Goal: Find contact information: Find contact information

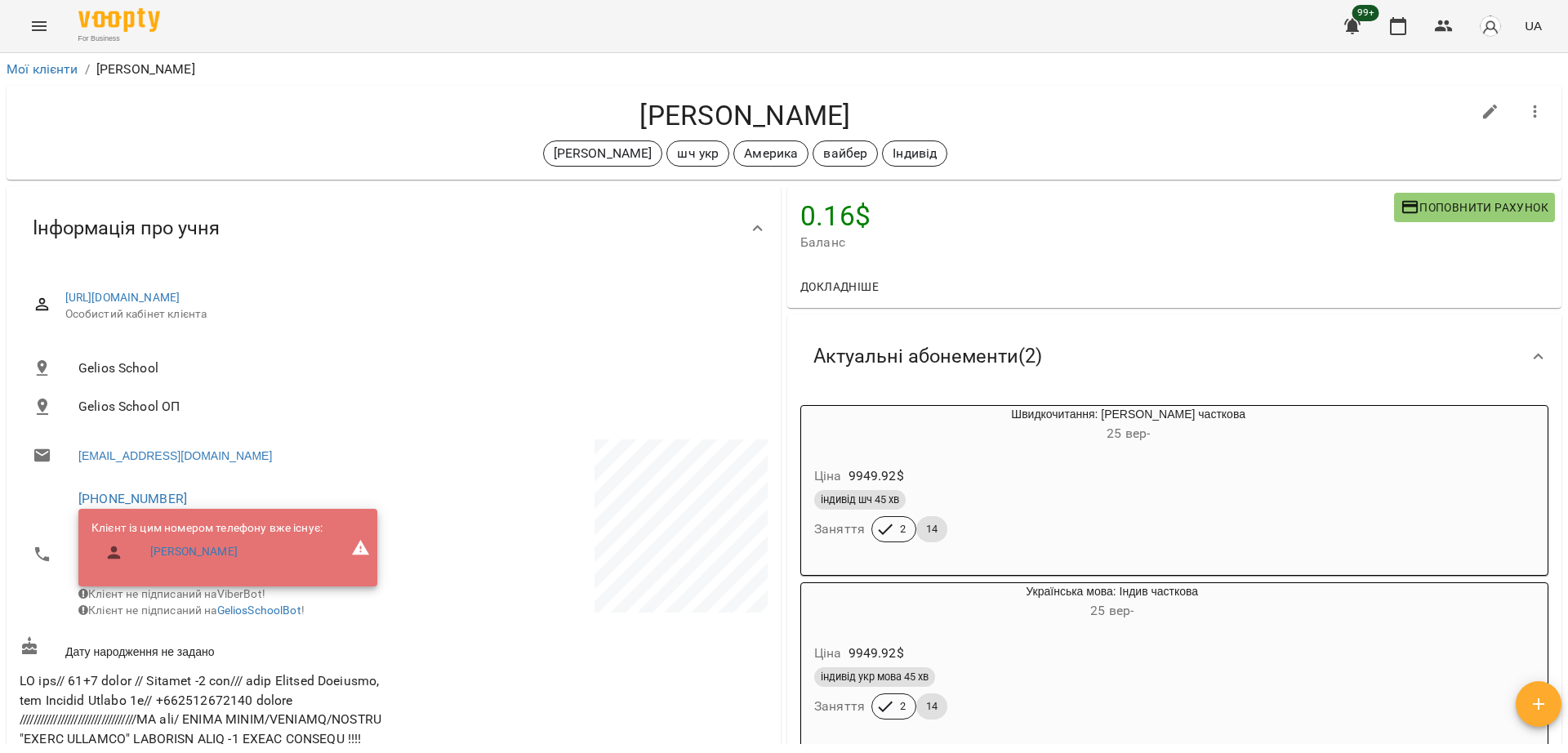
click at [39, 36] on button "Menu" at bounding box center [39, 26] width 39 height 39
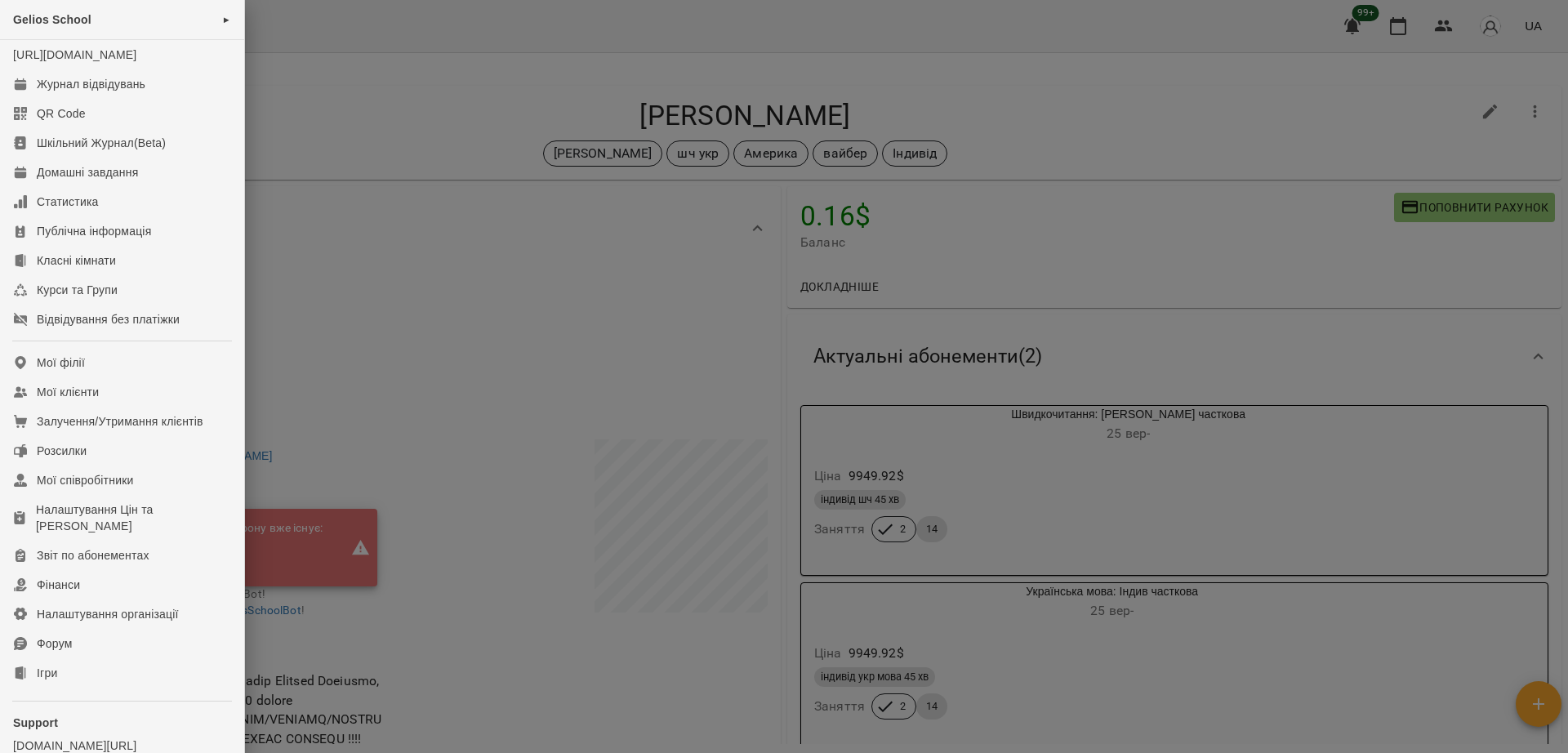
click at [461, 115] on div at bounding box center [784, 376] width 1568 height 753
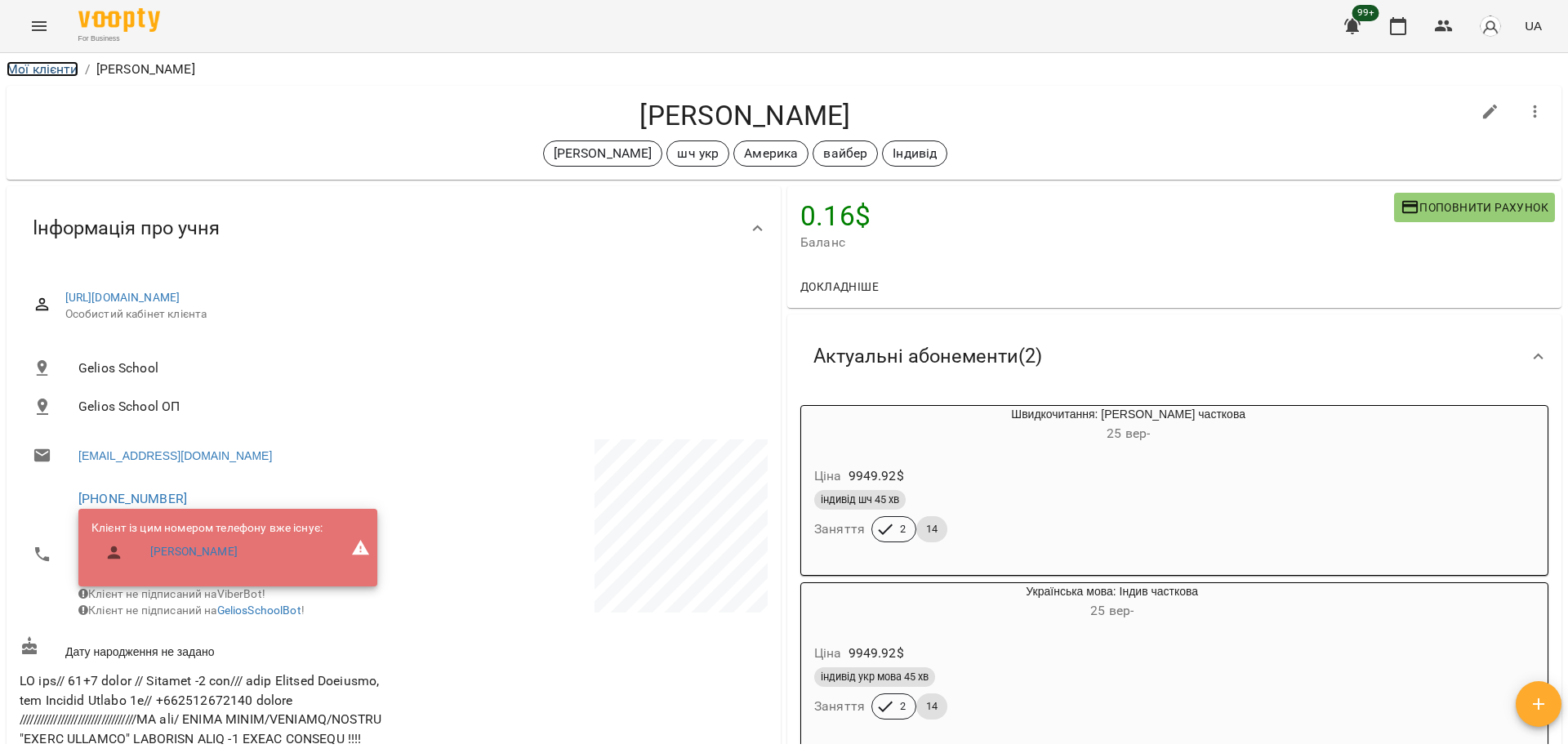
click at [45, 72] on link "Мої клієнти" at bounding box center [42, 69] width 72 height 16
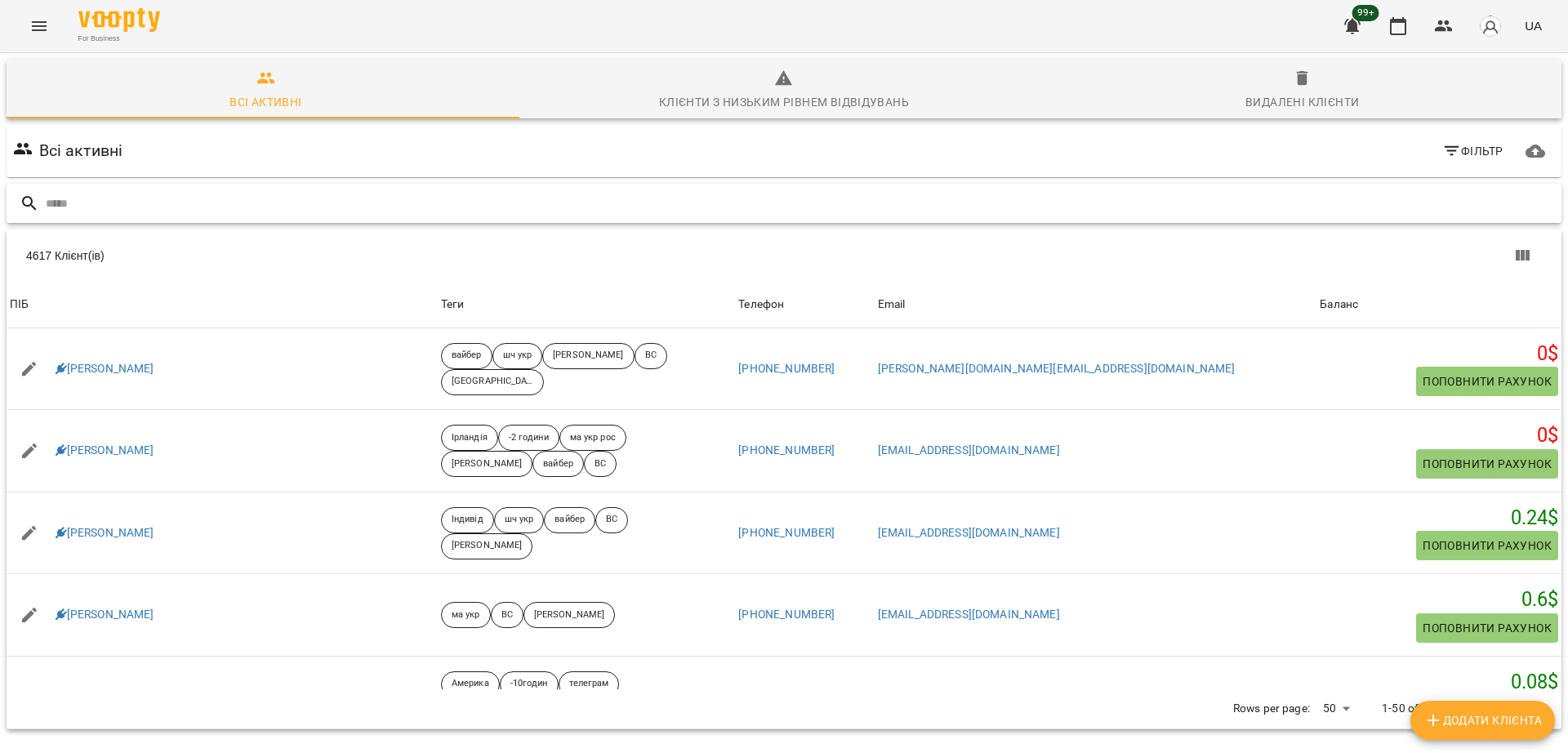
paste input "**********"
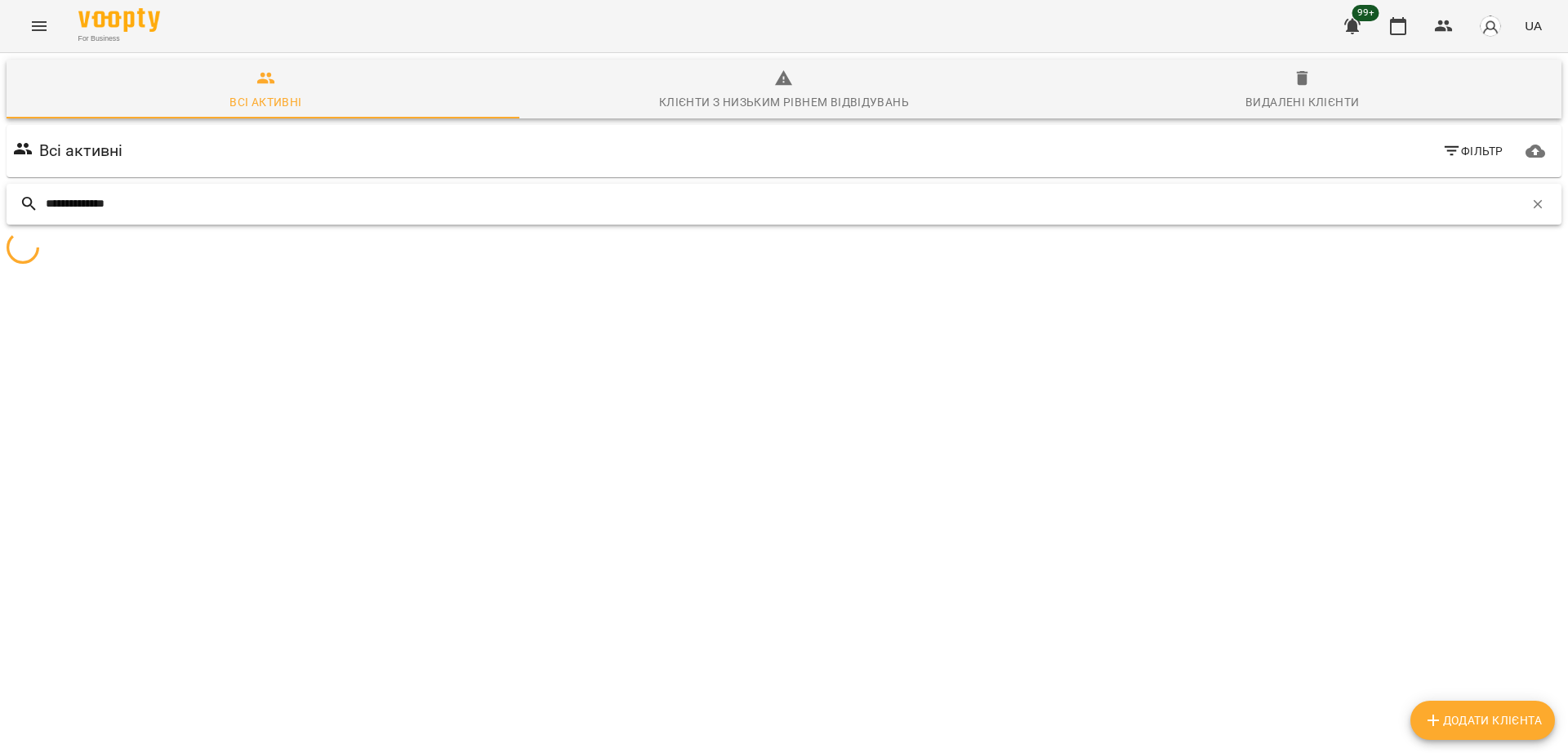
type input "**********"
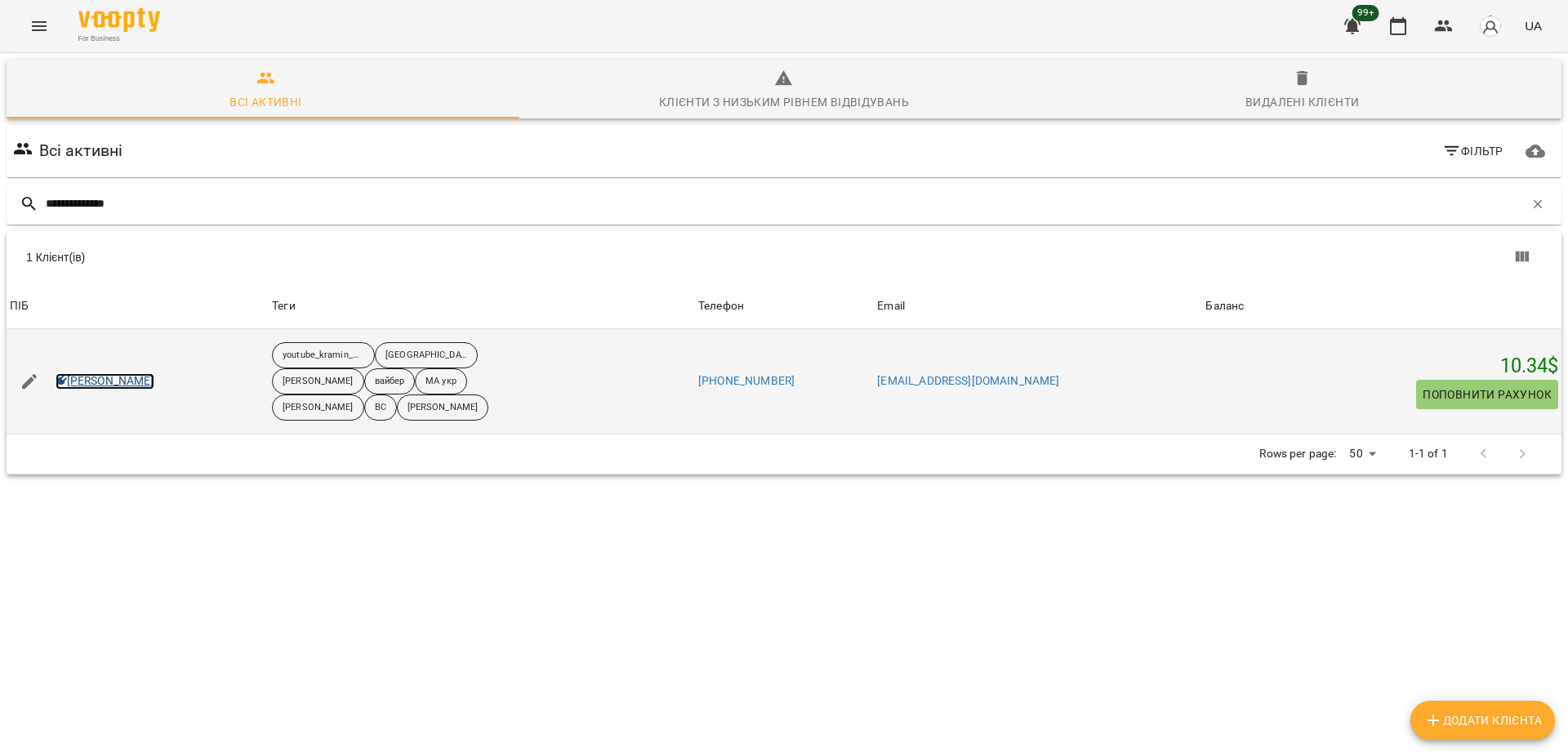
click at [84, 377] on link "Міша Gaponenko" at bounding box center [105, 380] width 99 height 16
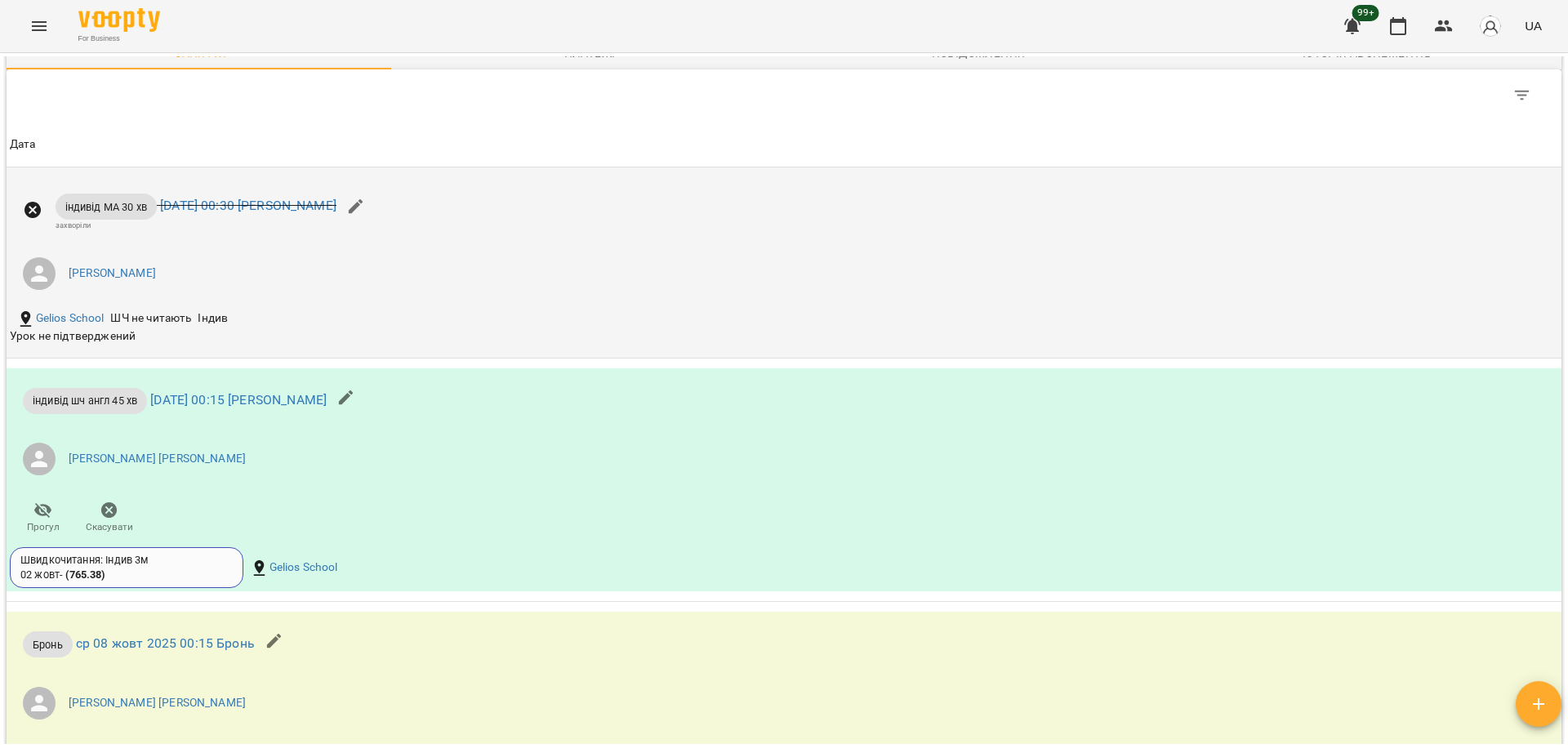
scroll to position [2041, 0]
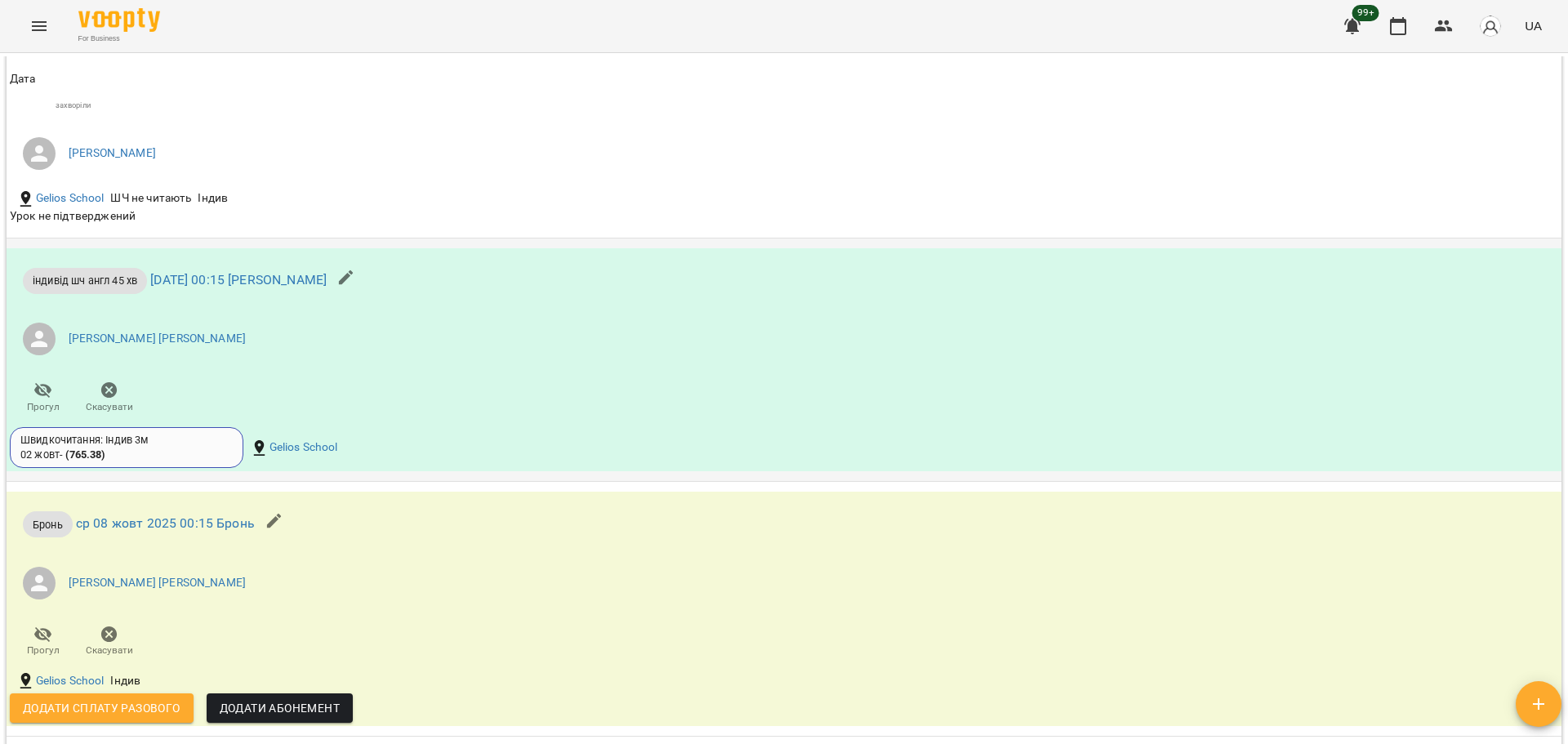
click at [563, 362] on li "Ліпатьєва Ольга" at bounding box center [524, 338] width 1030 height 46
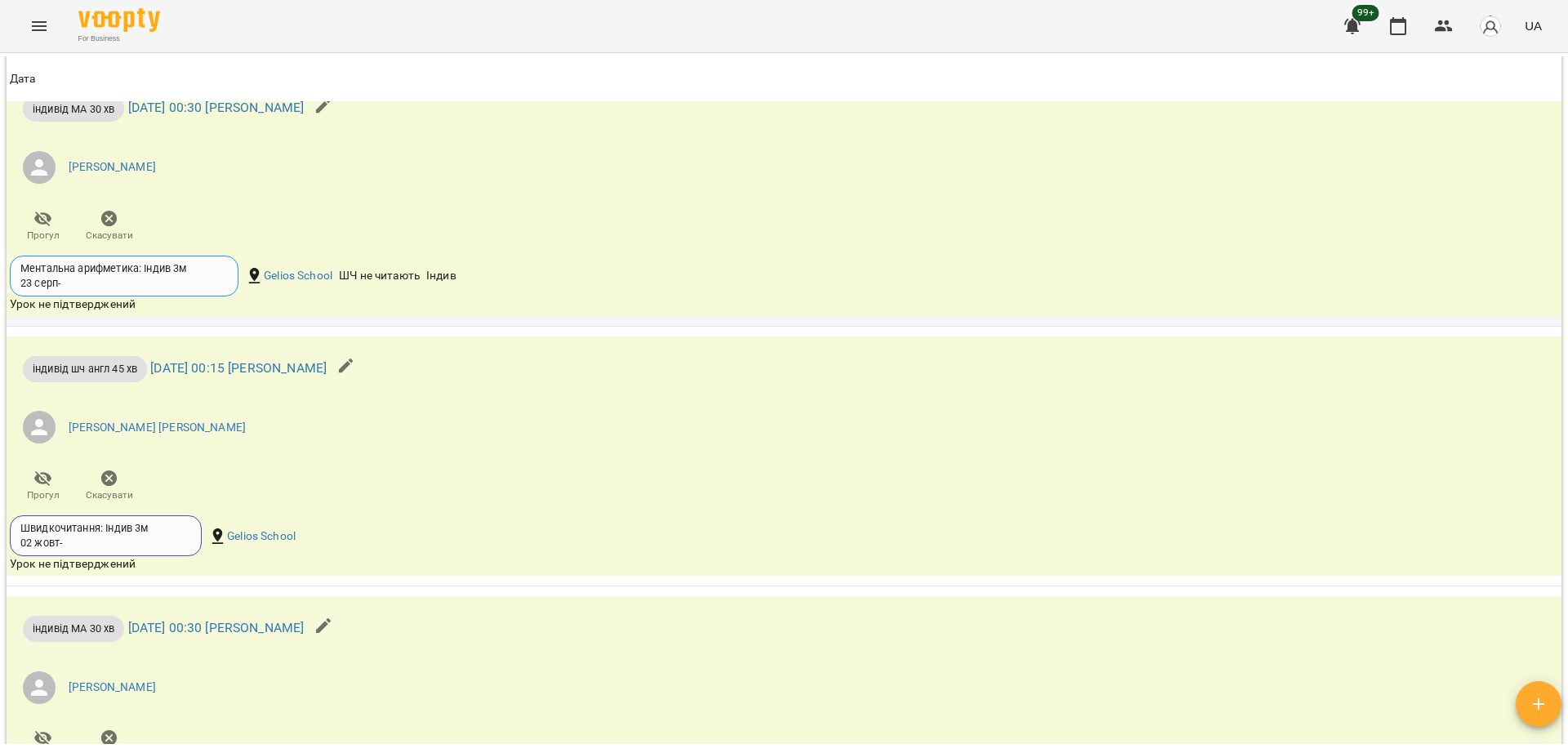
scroll to position [3163, 0]
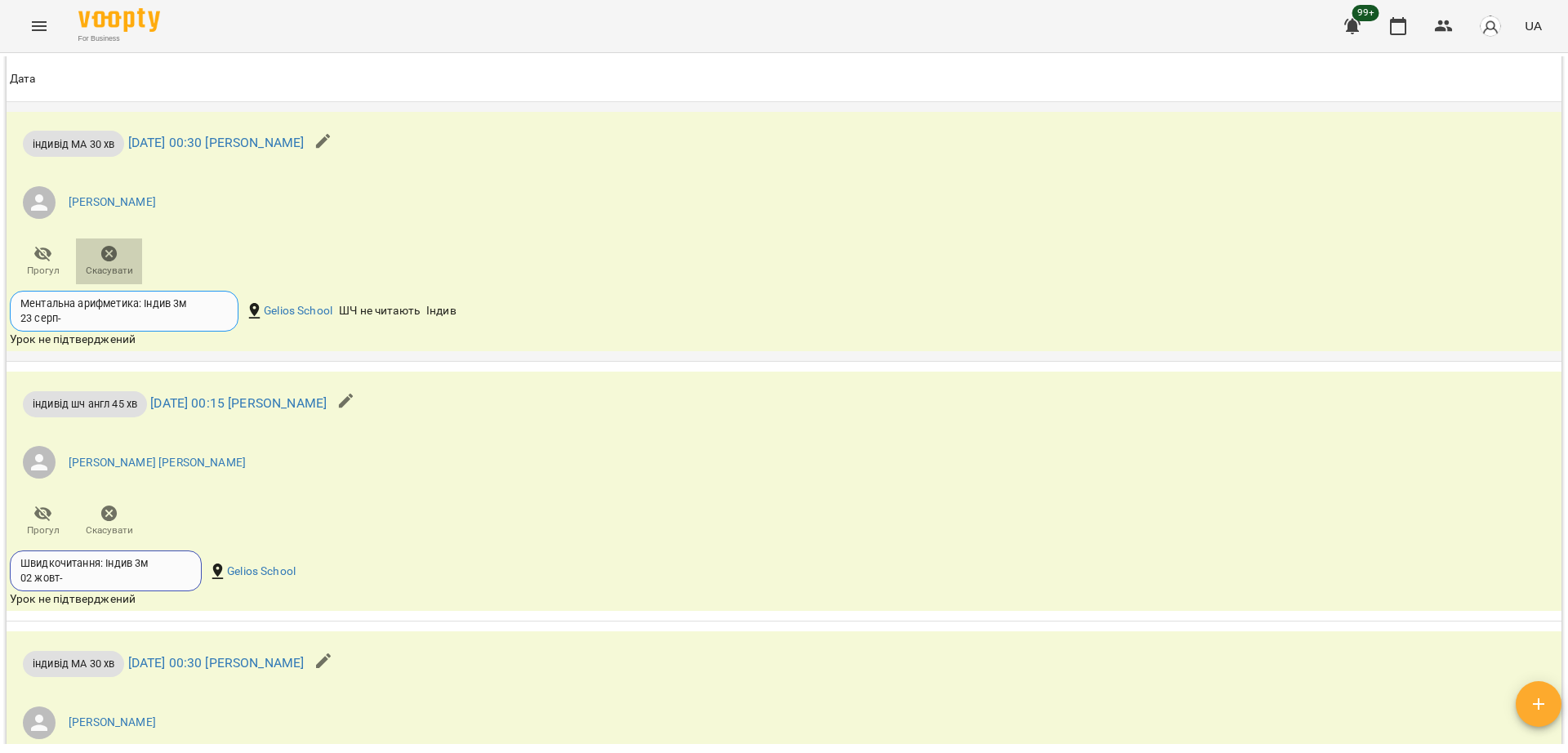
click at [121, 277] on span "Скасувати" at bounding box center [109, 270] width 48 height 14
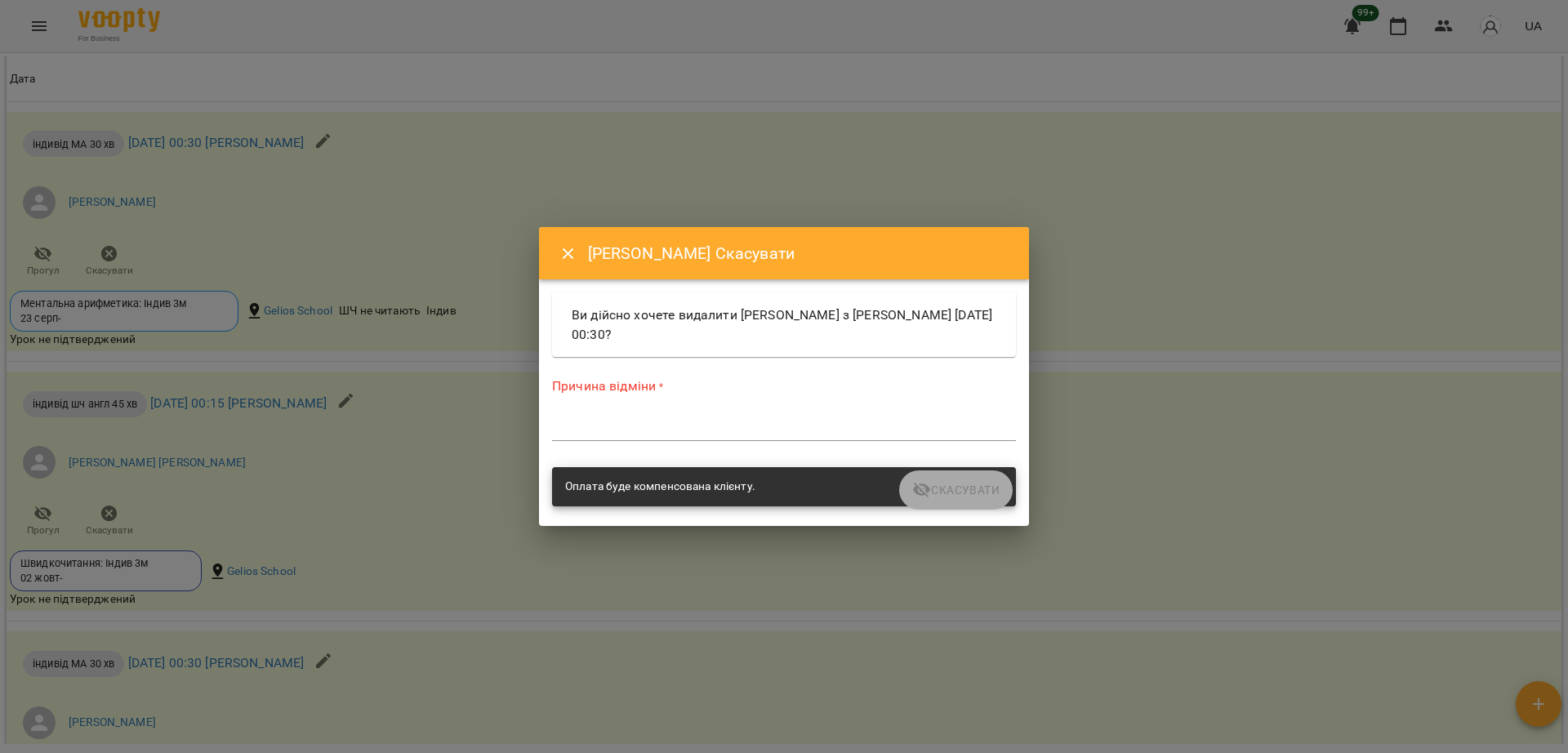
click at [697, 430] on textarea at bounding box center [784, 427] width 463 height 16
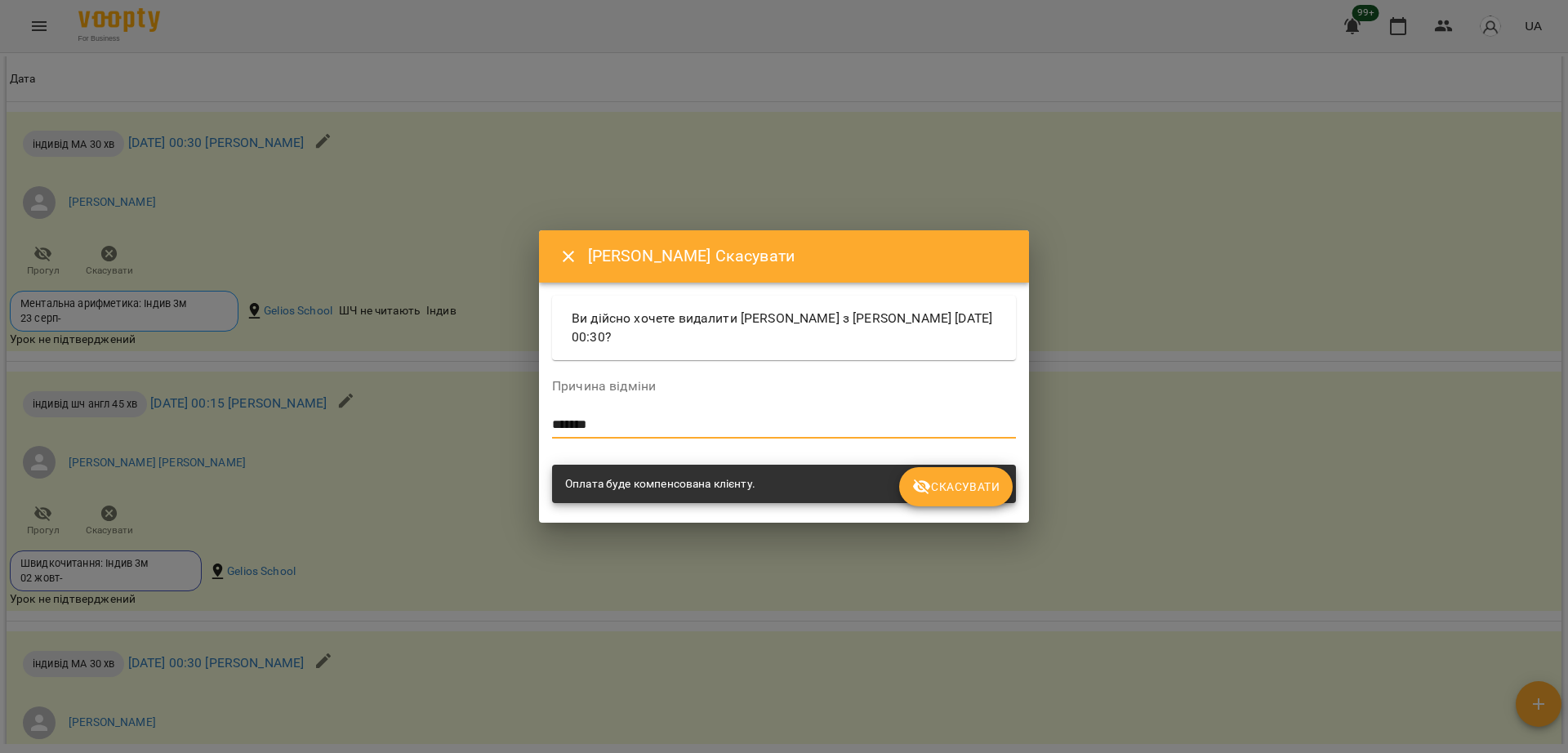
type textarea "*******"
click at [930, 493] on icon "submit" at bounding box center [921, 486] width 20 height 20
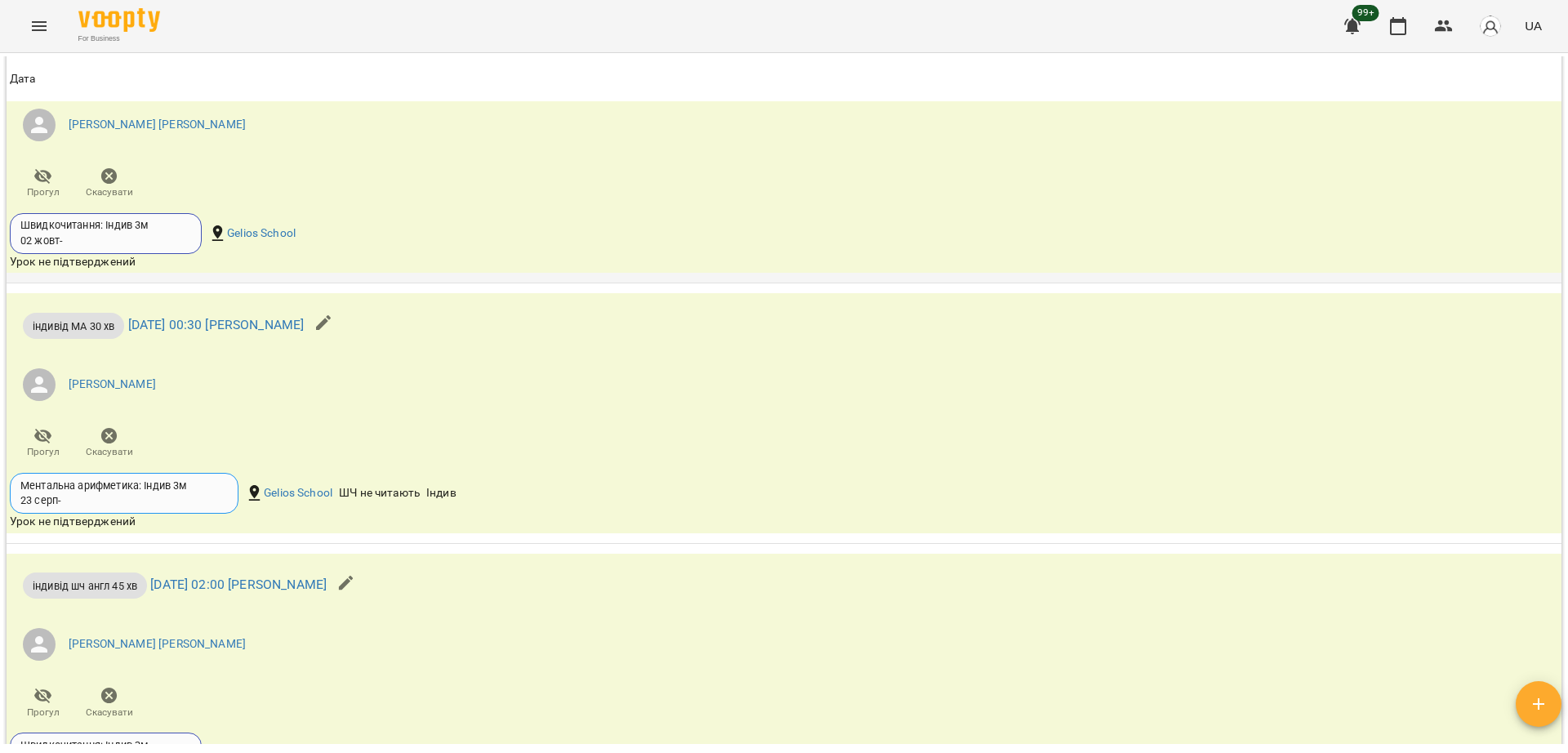
scroll to position [3228, 0]
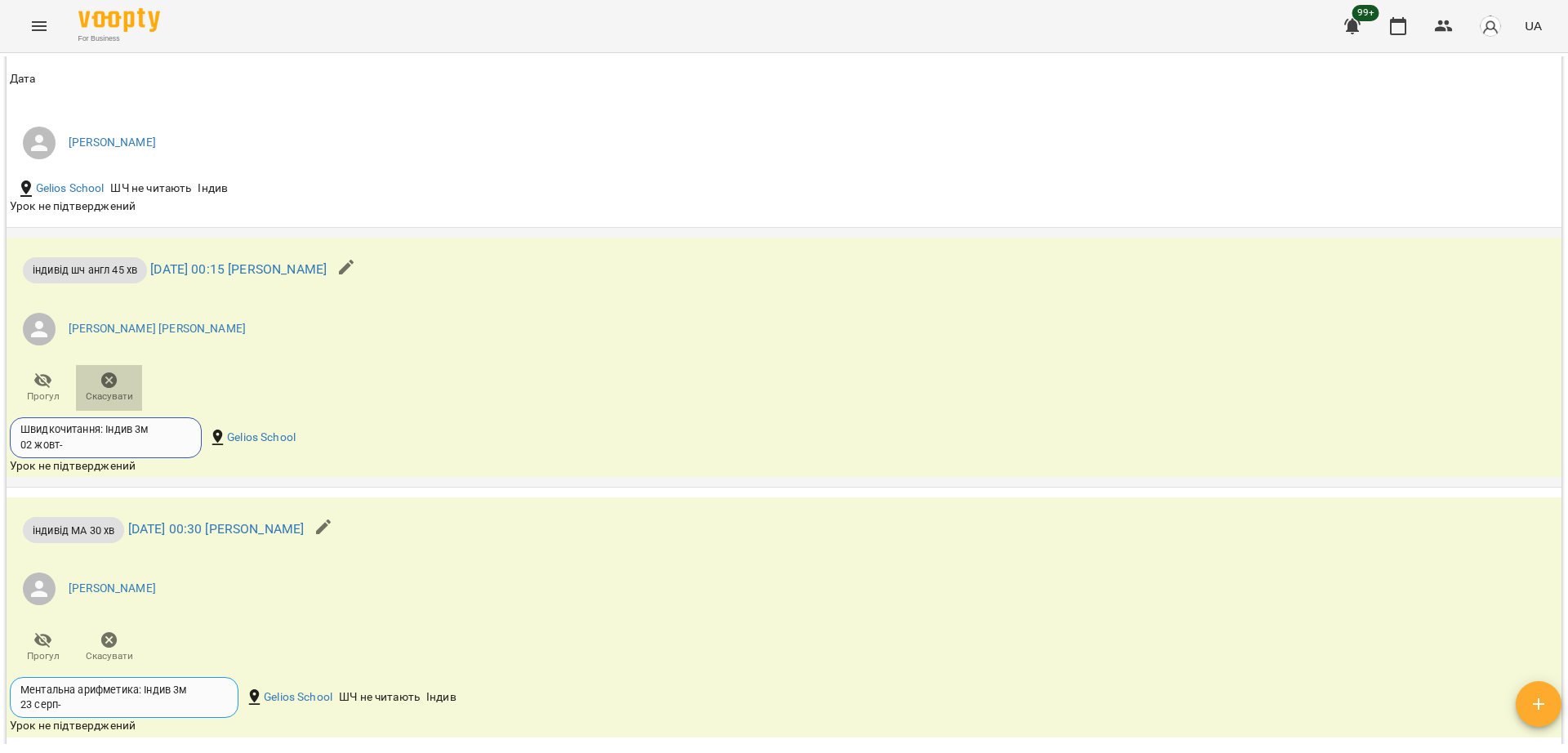
click at [110, 391] on icon "button" at bounding box center [109, 380] width 20 height 20
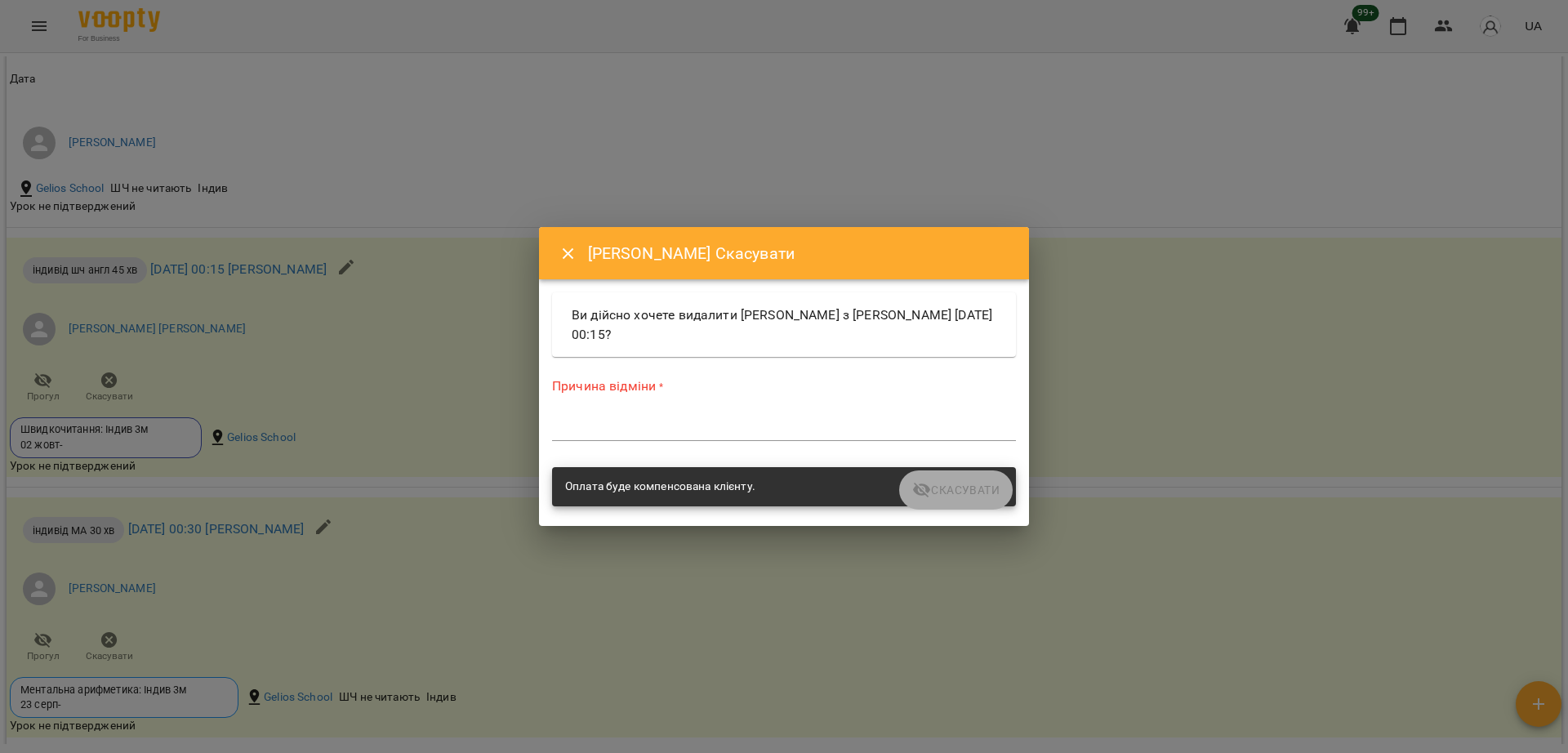
click at [592, 416] on div "*" at bounding box center [784, 428] width 463 height 26
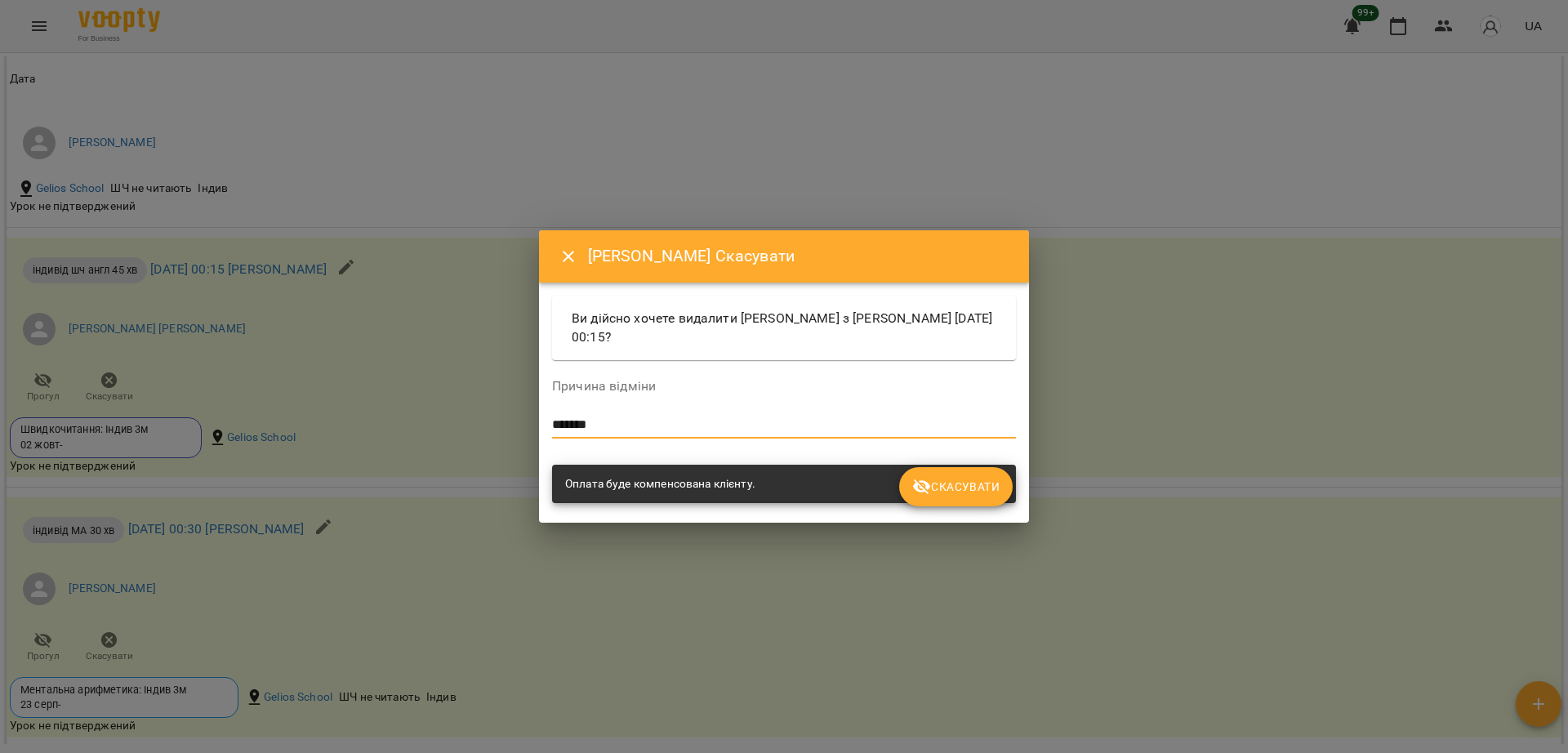
type textarea "*******"
click at [981, 495] on span "Скасувати" at bounding box center [956, 486] width 88 height 20
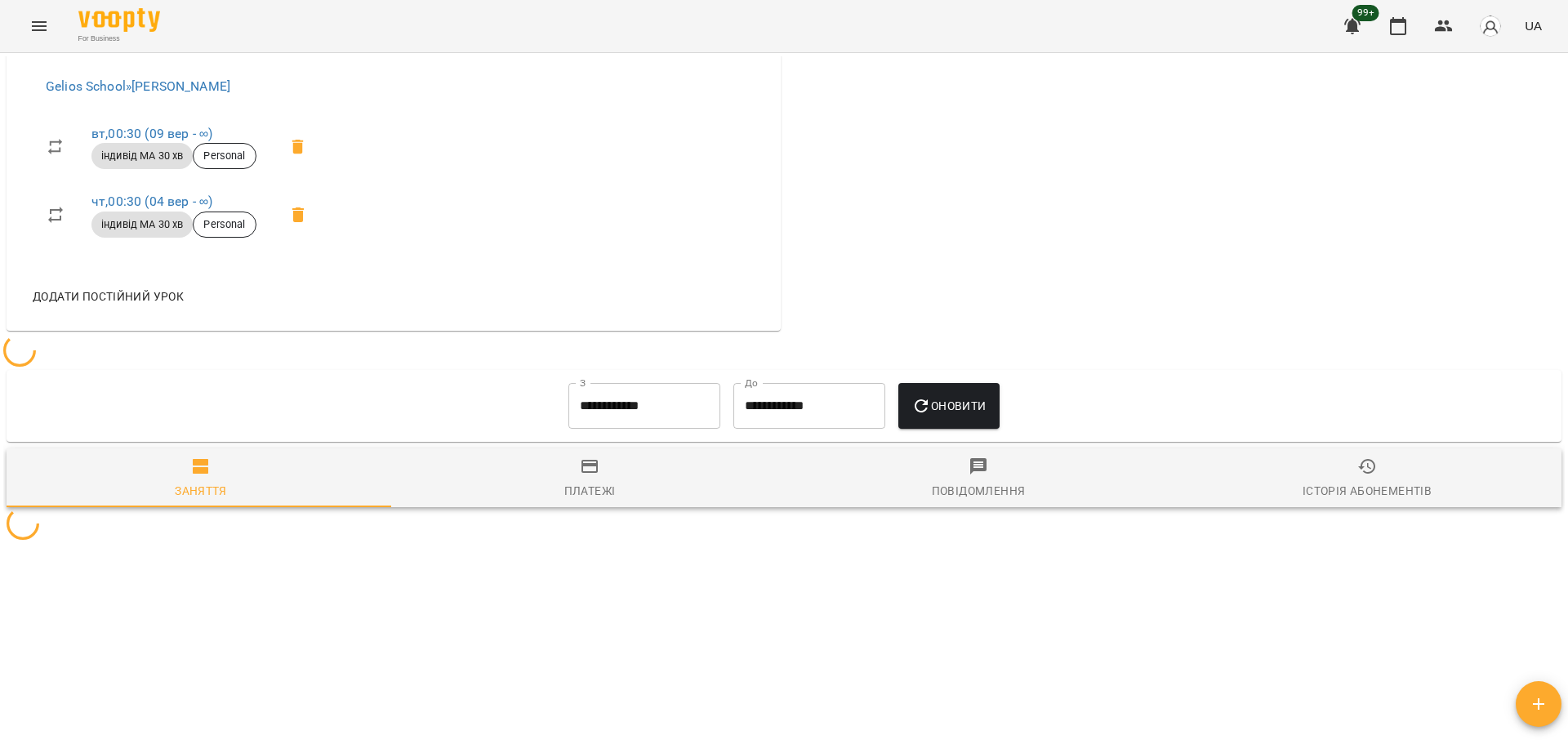
scroll to position [1493, 0]
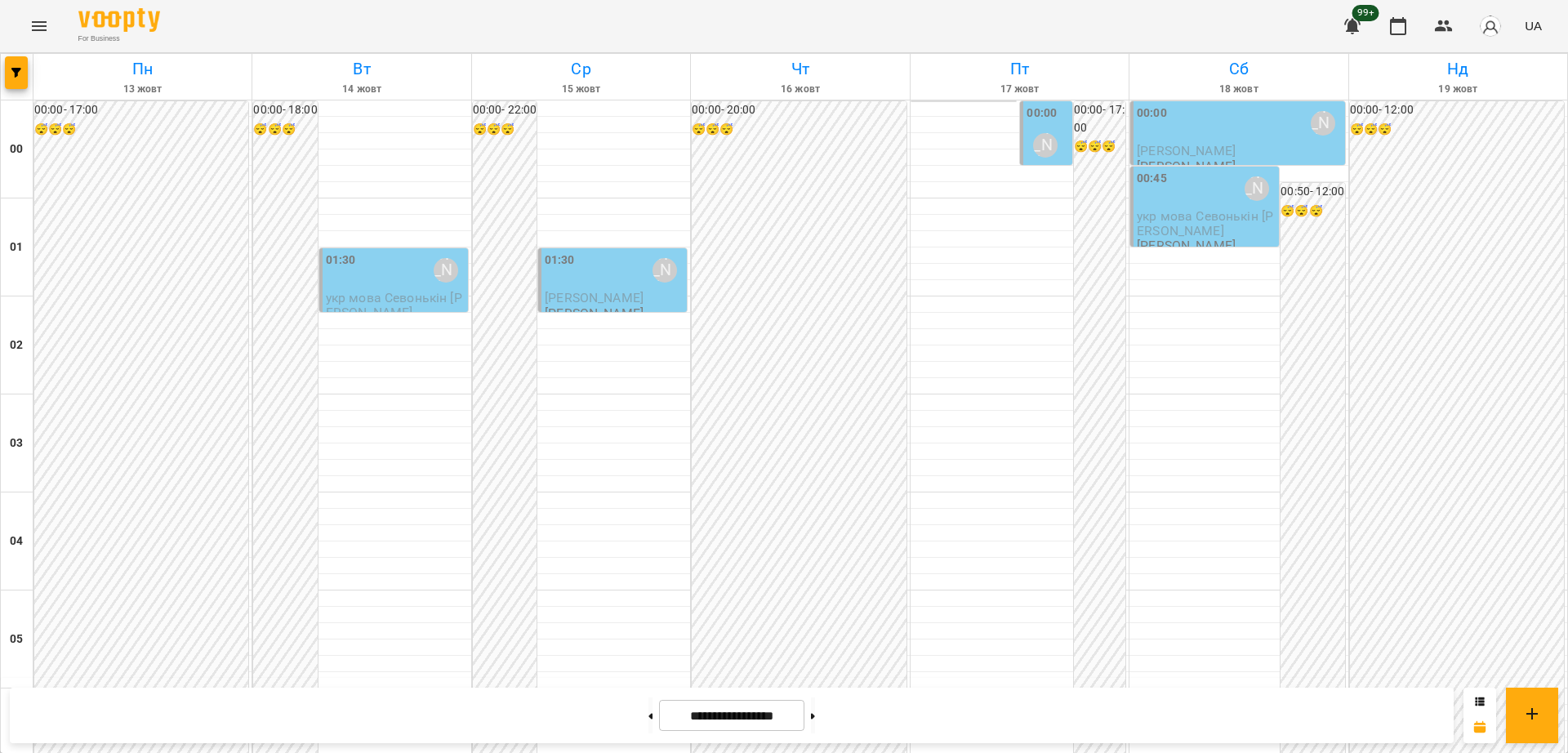
scroll to position [1772, 0]
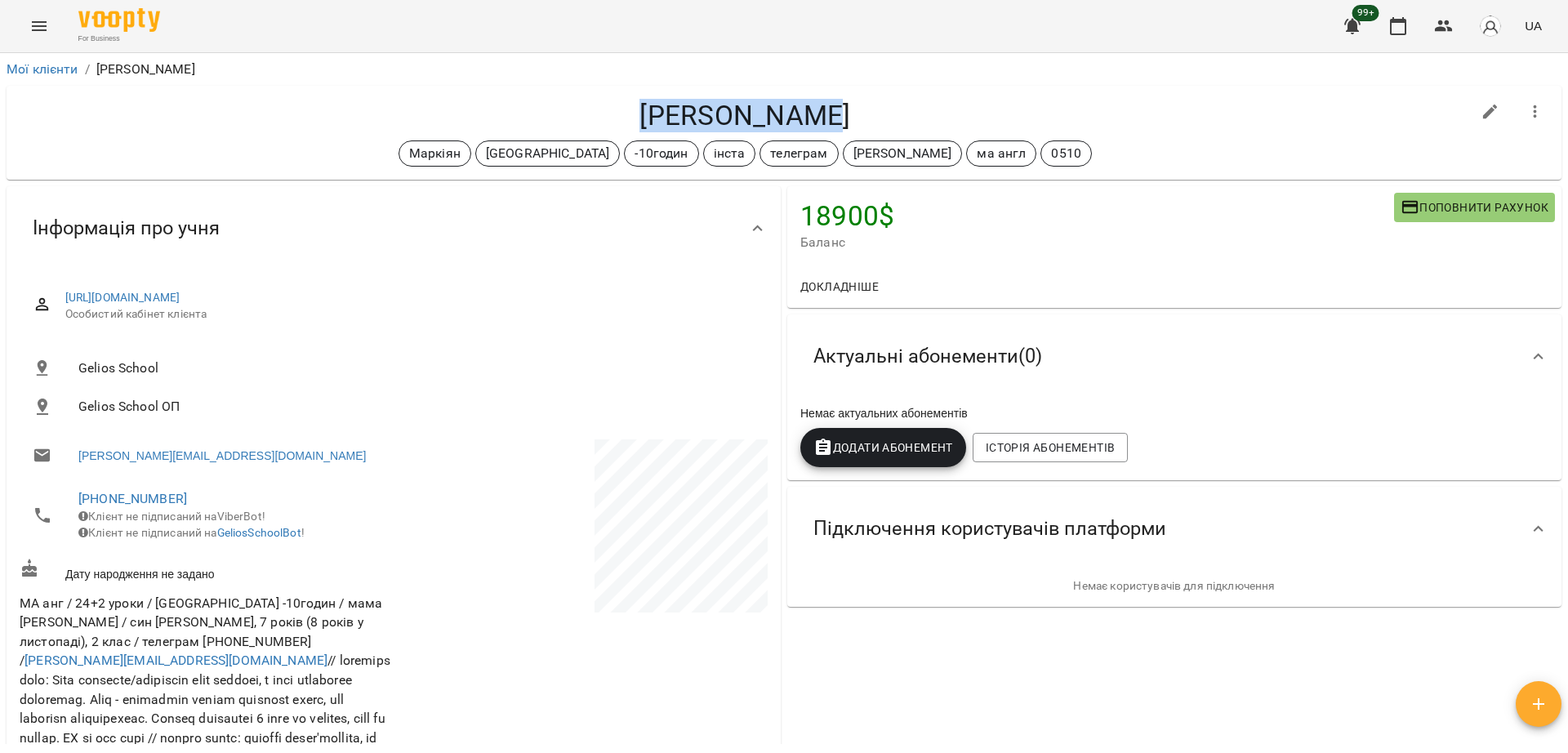
drag, startPoint x: 652, startPoint y: 112, endPoint x: 869, endPoint y: 112, distance: 217.0
click at [869, 112] on h4 "Літус Вільям" at bounding box center [745, 116] width 1451 height 34
drag, startPoint x: 178, startPoint y: 490, endPoint x: 76, endPoint y: 499, distance: 102.4
click at [76, 499] on li "[PHONE_NUMBER] Клієнт не підписаний на ViberBot! Клієнт не підписаний на Gelios…" at bounding box center [205, 515] width 371 height 75
copy link "[PHONE_NUMBER]"
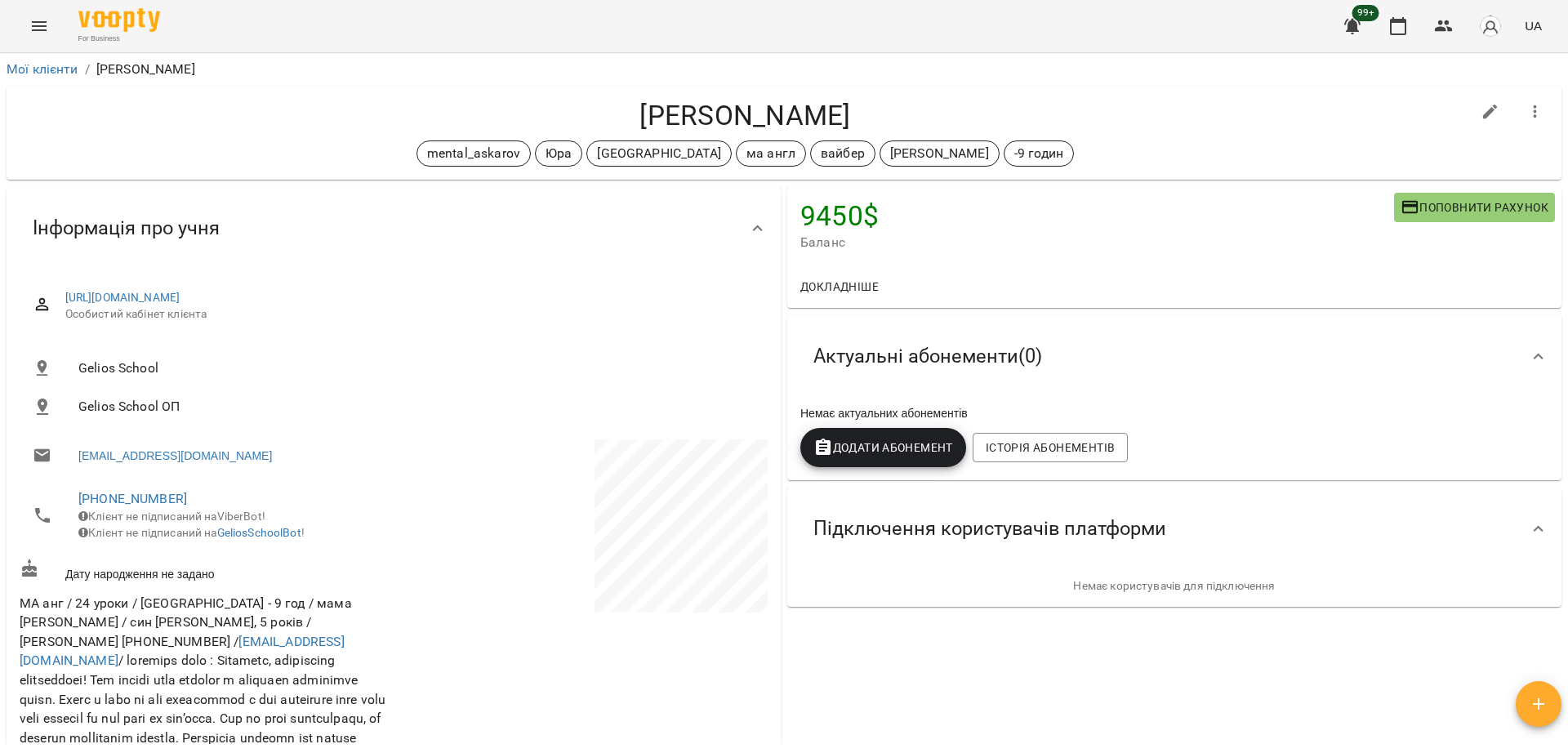
drag, startPoint x: 630, startPoint y: 106, endPoint x: 961, endPoint y: 126, distance: 331.6
click at [961, 126] on h4 "Voronkov David" at bounding box center [745, 116] width 1451 height 34
drag, startPoint x: 176, startPoint y: 495, endPoint x: 76, endPoint y: 496, distance: 100.0
click at [76, 496] on li "+16394710278 Клієнт не підписаний на ViberBot! Клієнт не підписаний на GeliosSc…" at bounding box center [205, 515] width 371 height 75
copy link "+16394710278"
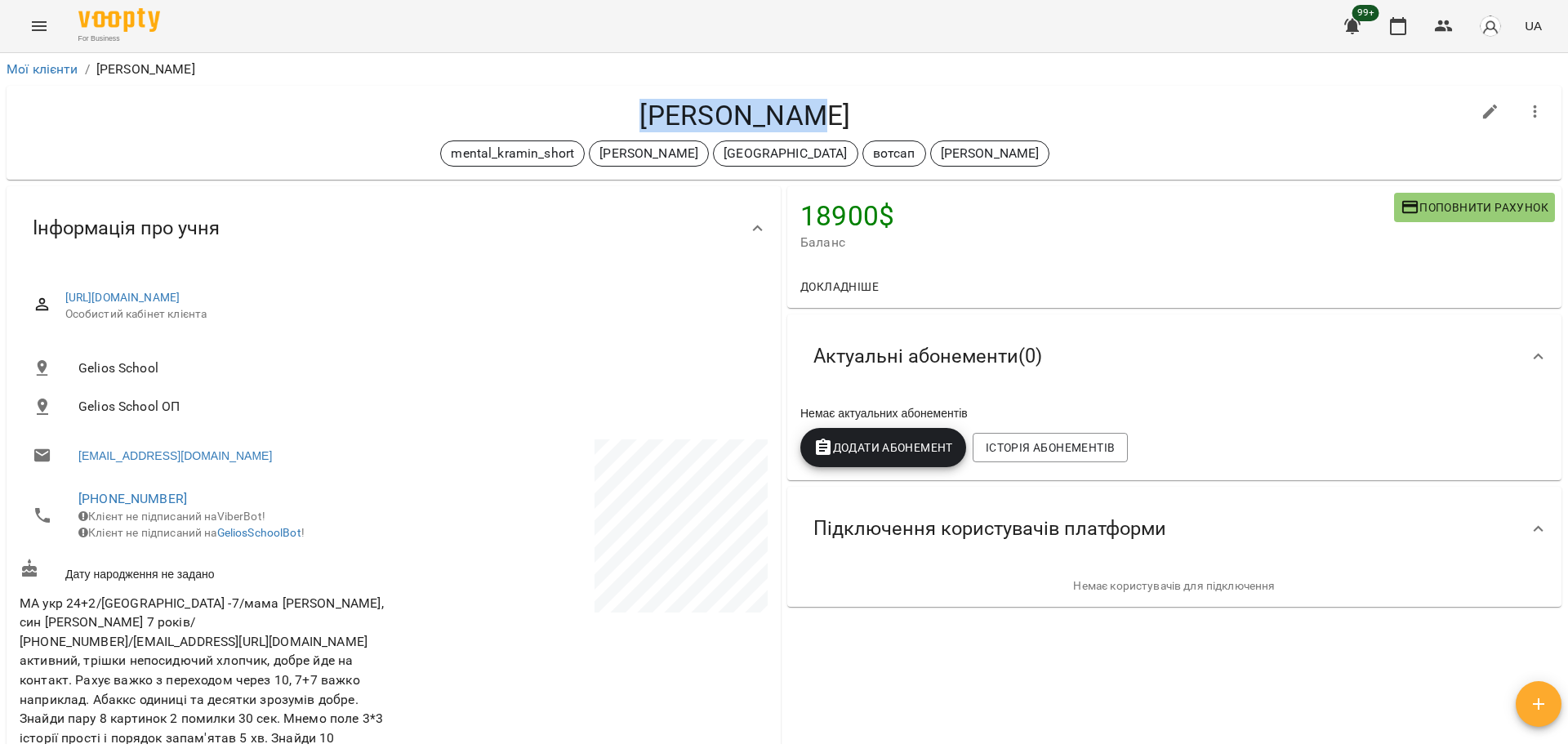
drag, startPoint x: 670, startPoint y: 111, endPoint x: 850, endPoint y: 111, distance: 180.0
click at [850, 111] on h4 "Камков Іван" at bounding box center [745, 116] width 1451 height 34
drag, startPoint x: 176, startPoint y: 498, endPoint x: 77, endPoint y: 507, distance: 99.4
click at [77, 507] on li "+14384978315 Клієнт не підписаний на ViberBot! Клієнт не підписаний на GeliosSc…" at bounding box center [205, 515] width 371 height 75
copy link "+14384978315"
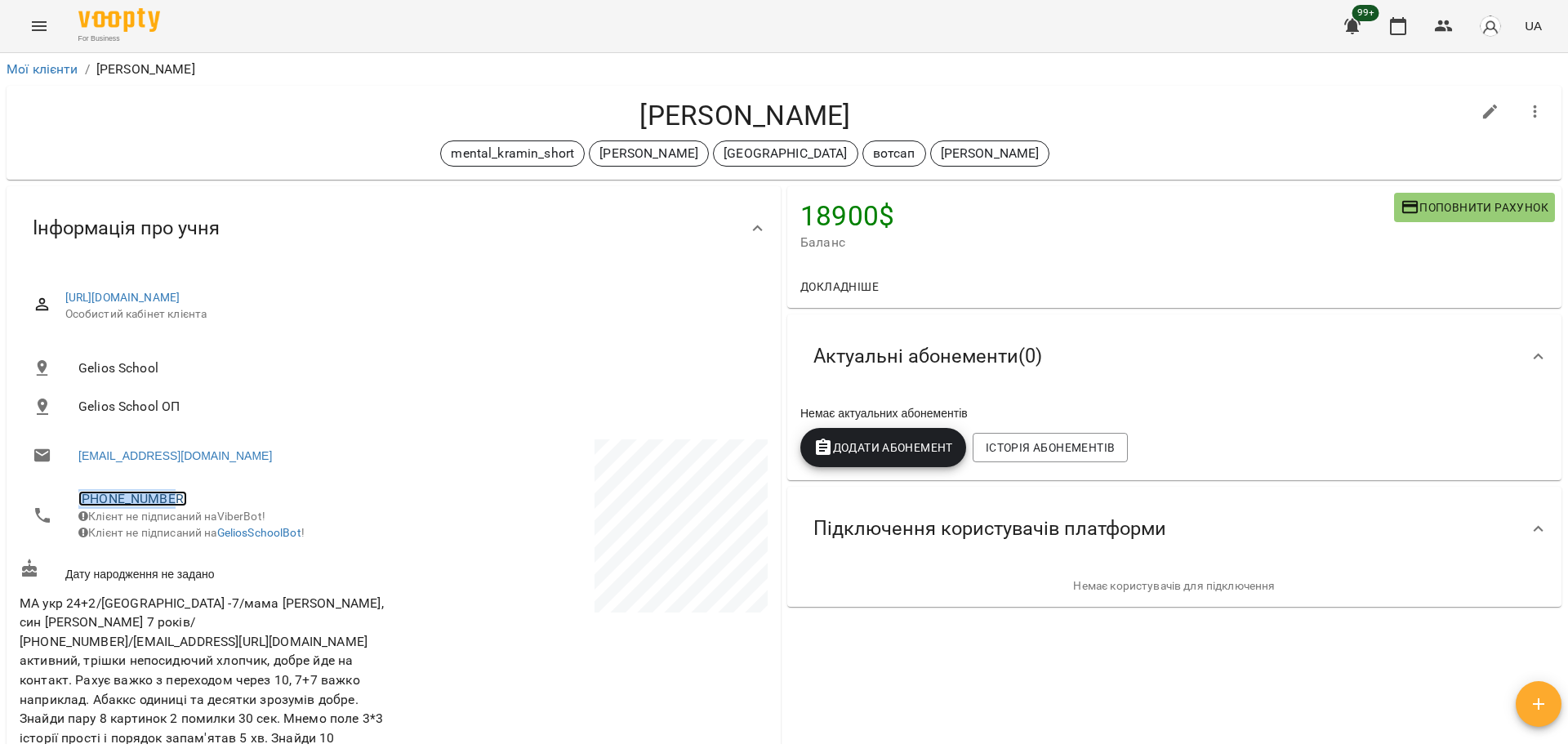
copy link "+14384978315"
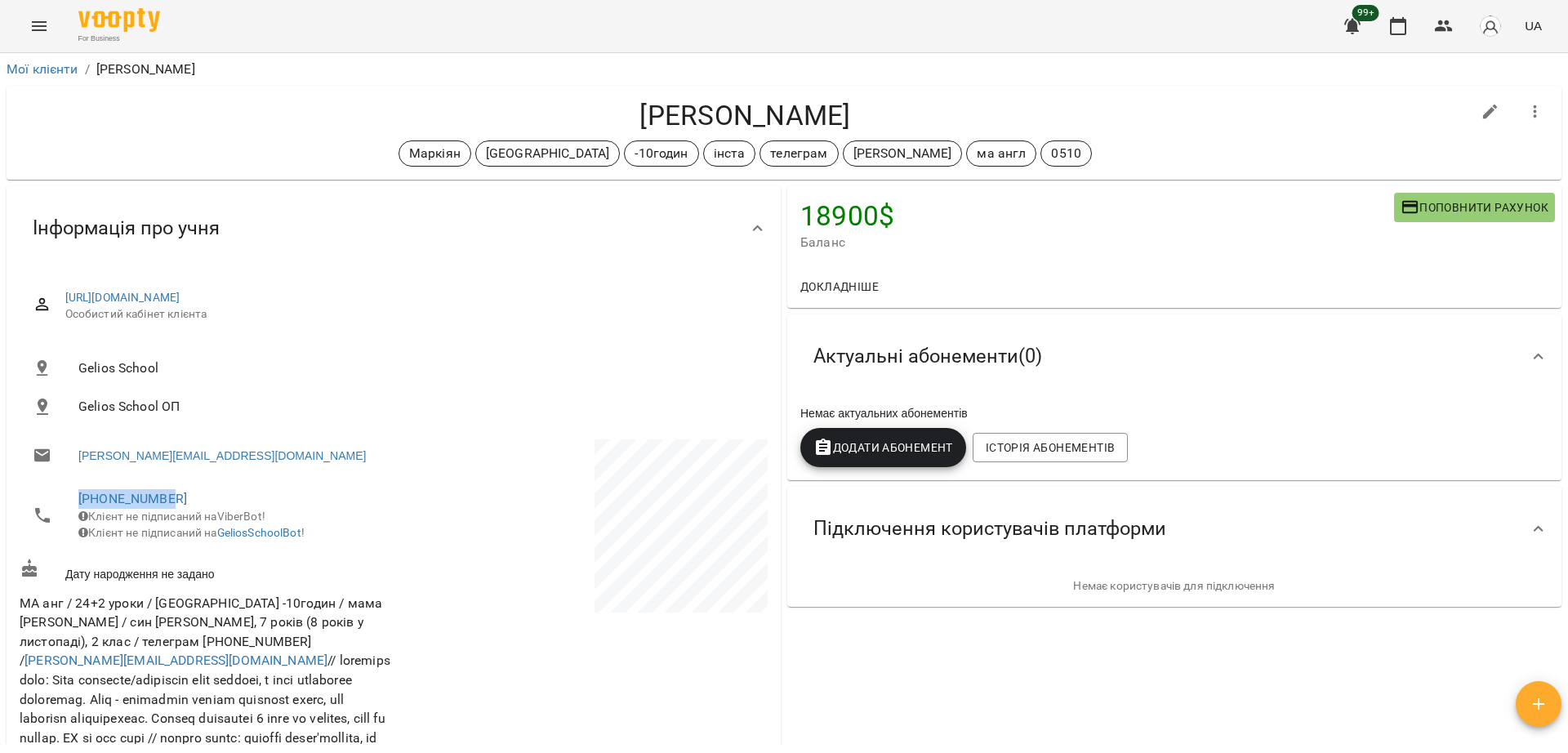
drag, startPoint x: 196, startPoint y: 501, endPoint x: 62, endPoint y: 493, distance: 134.2
click at [62, 493] on li "[PHONE_NUMBER] Клієнт не підписаний на ViberBot! Клієнт не підписаний на Gelios…" at bounding box center [205, 515] width 371 height 75
copy link "[PHONE_NUMBER]"
